Goal: Feedback & Contribution: Leave review/rating

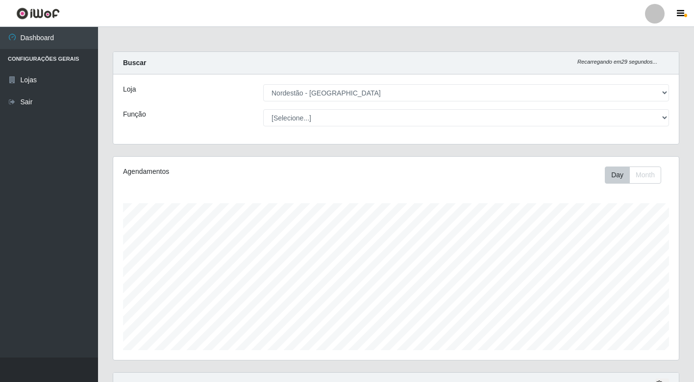
select select "454"
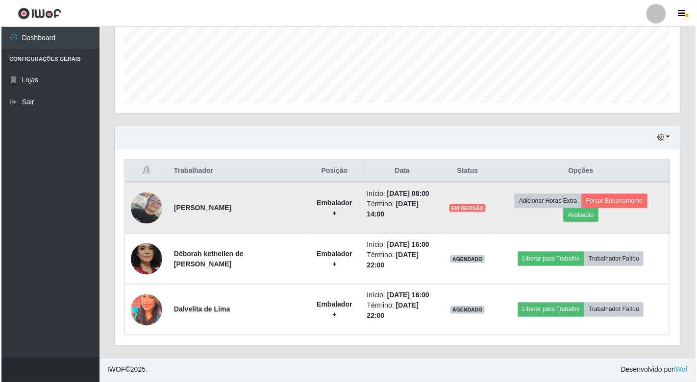
scroll to position [203, 566]
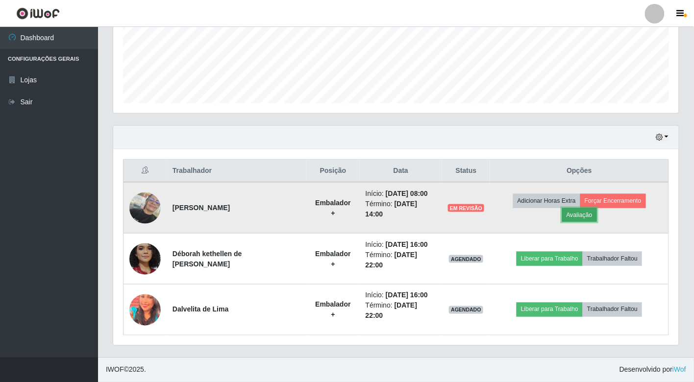
click at [587, 212] on button "Avaliação" at bounding box center [579, 215] width 35 height 14
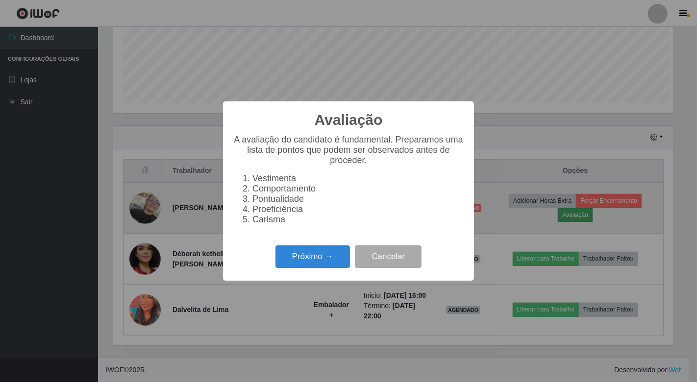
scroll to position [203, 560]
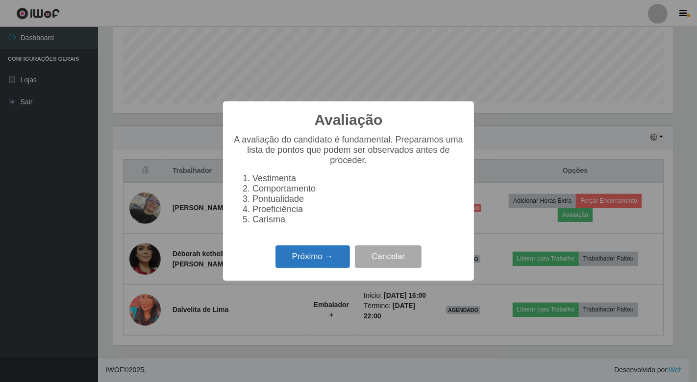
click at [310, 261] on button "Próximo →" at bounding box center [313, 257] width 75 height 23
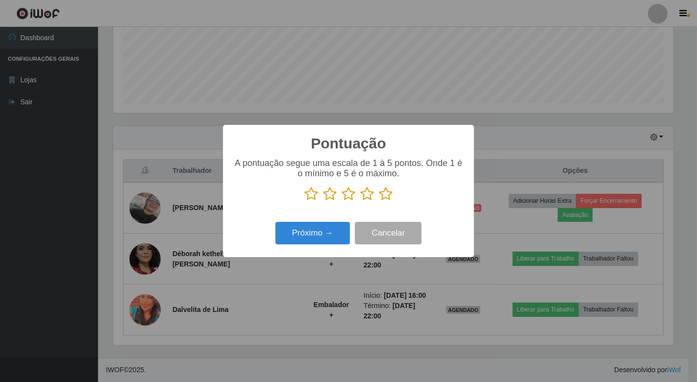
click at [311, 191] on icon at bounding box center [311, 194] width 14 height 15
click at [304, 201] on input "radio" at bounding box center [304, 201] width 0 height 0
click at [324, 193] on icon at bounding box center [330, 194] width 14 height 15
click at [323, 201] on input "radio" at bounding box center [323, 201] width 0 height 0
click at [347, 195] on icon at bounding box center [349, 194] width 14 height 15
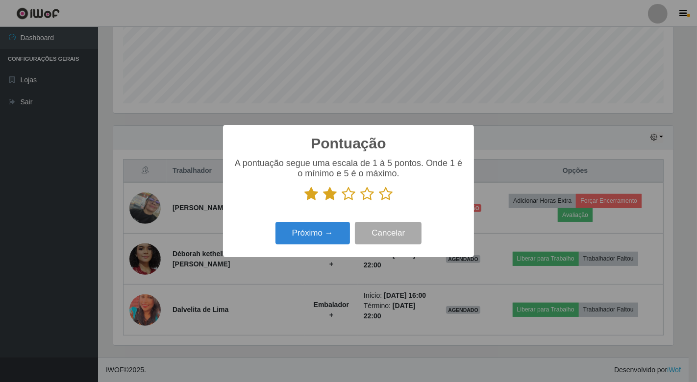
click at [342, 201] on input "radio" at bounding box center [342, 201] width 0 height 0
drag, startPoint x: 363, startPoint y: 196, endPoint x: 385, endPoint y: 197, distance: 22.1
click at [364, 196] on icon at bounding box center [367, 194] width 14 height 15
click at [360, 201] on input "radio" at bounding box center [360, 201] width 0 height 0
click at [386, 195] on icon at bounding box center [386, 194] width 14 height 15
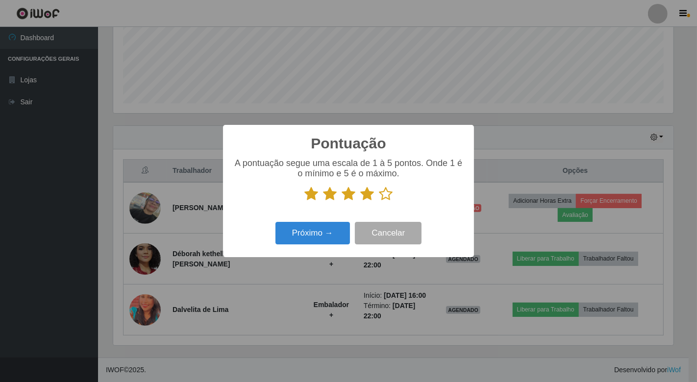
click at [379, 201] on input "radio" at bounding box center [379, 201] width 0 height 0
click at [317, 237] on button "Próximo →" at bounding box center [313, 233] width 75 height 23
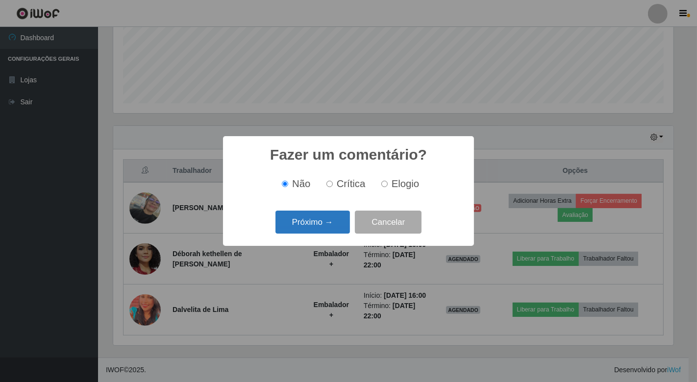
drag, startPoint x: 329, startPoint y: 211, endPoint x: 329, endPoint y: 219, distance: 8.3
click at [329, 213] on div "Próximo → Cancelar" at bounding box center [348, 222] width 231 height 28
click at [329, 219] on button "Próximo →" at bounding box center [313, 222] width 75 height 23
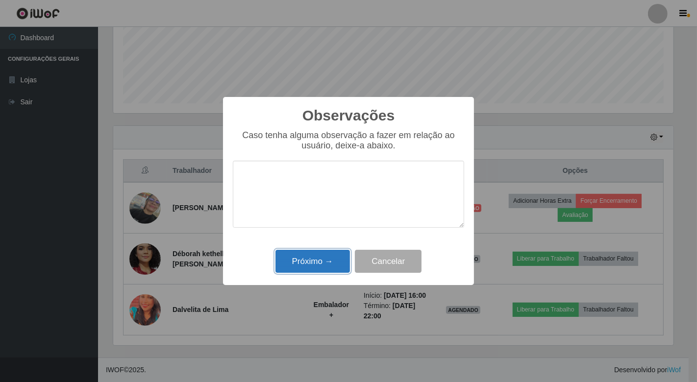
click at [320, 261] on button "Próximo →" at bounding box center [313, 261] width 75 height 23
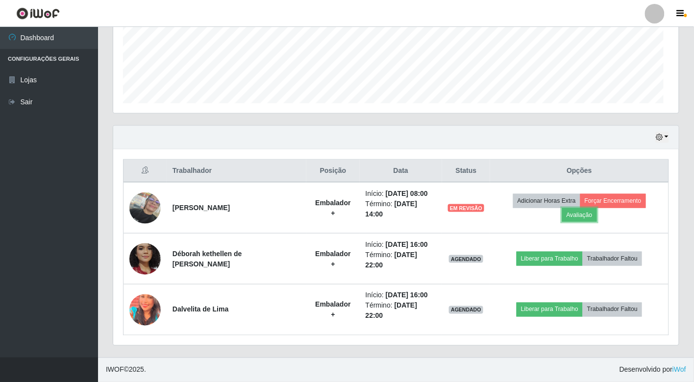
scroll to position [203, 566]
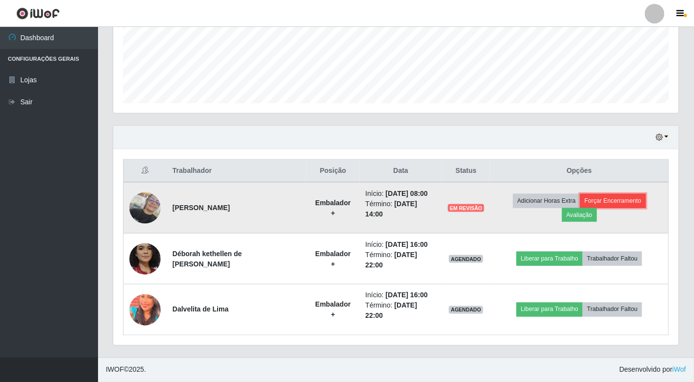
click at [634, 201] on button "Forçar Encerramento" at bounding box center [613, 201] width 66 height 14
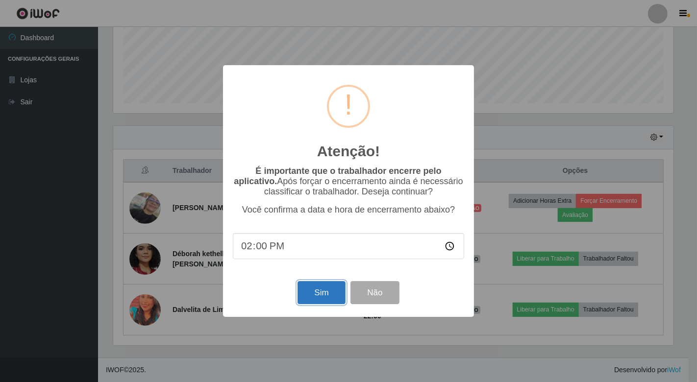
click at [324, 297] on button "Sim" at bounding box center [322, 292] width 48 height 23
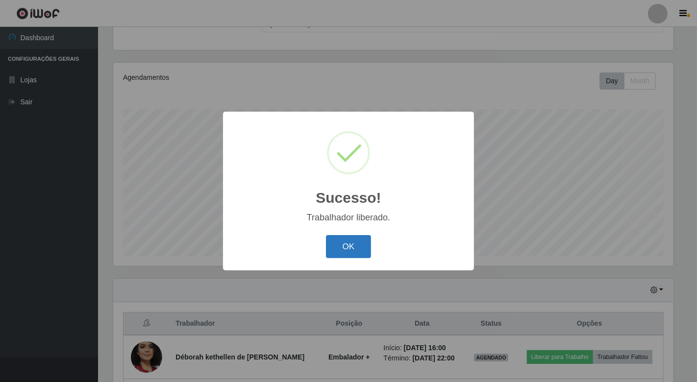
click at [345, 249] on button "OK" at bounding box center [349, 246] width 46 height 23
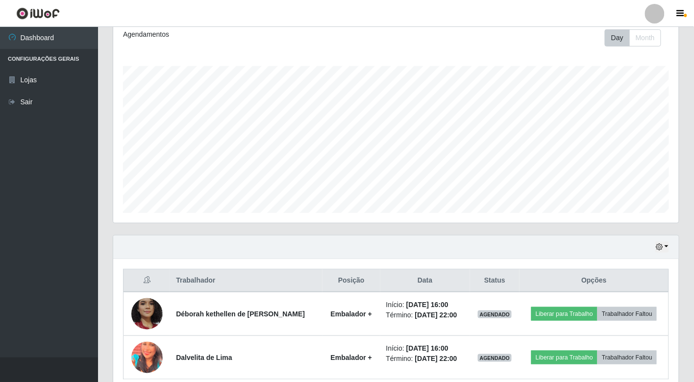
scroll to position [182, 0]
